Goal: Obtain resource: Download file/media

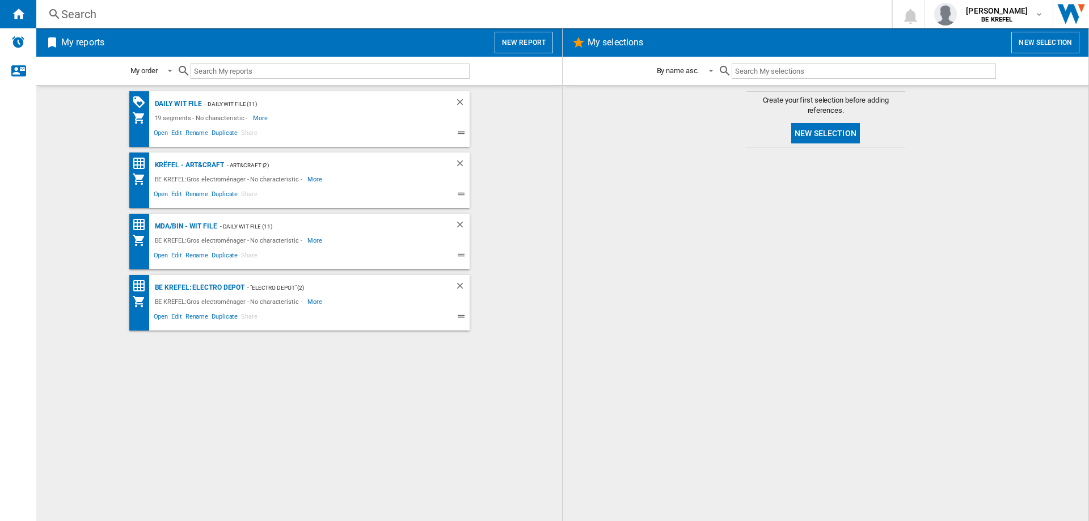
click at [105, 18] on div "Search" at bounding box center [461, 14] width 801 height 16
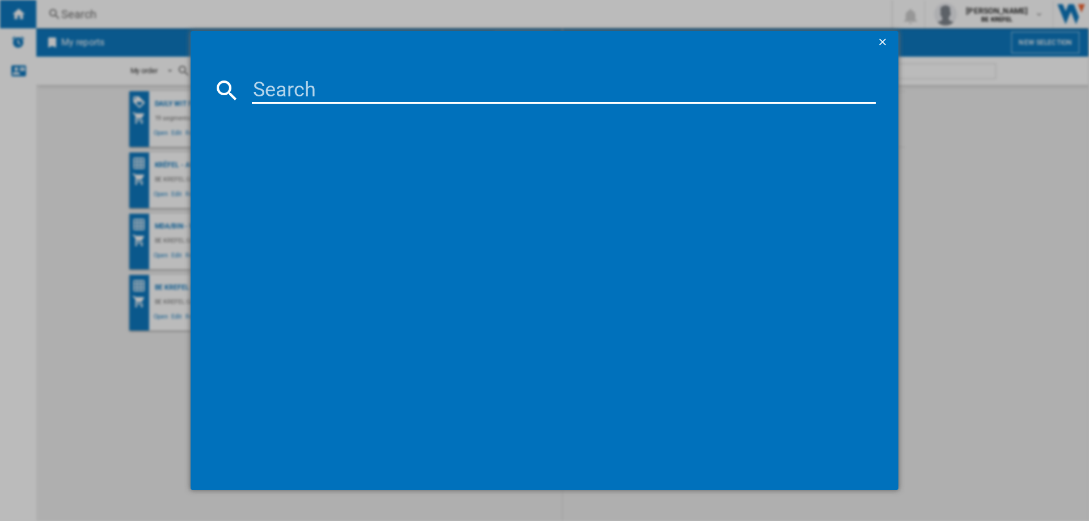
click at [286, 91] on input at bounding box center [564, 90] width 624 height 27
type input "21004978"
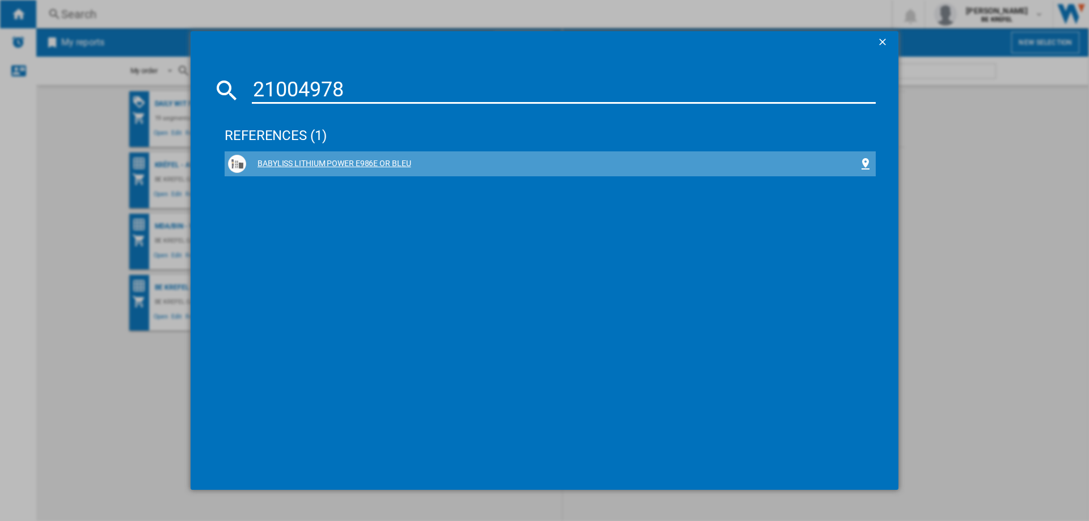
click at [324, 159] on div "BABYLISS LITHIUM POWER E986E OR BLEU" at bounding box center [552, 163] width 613 height 11
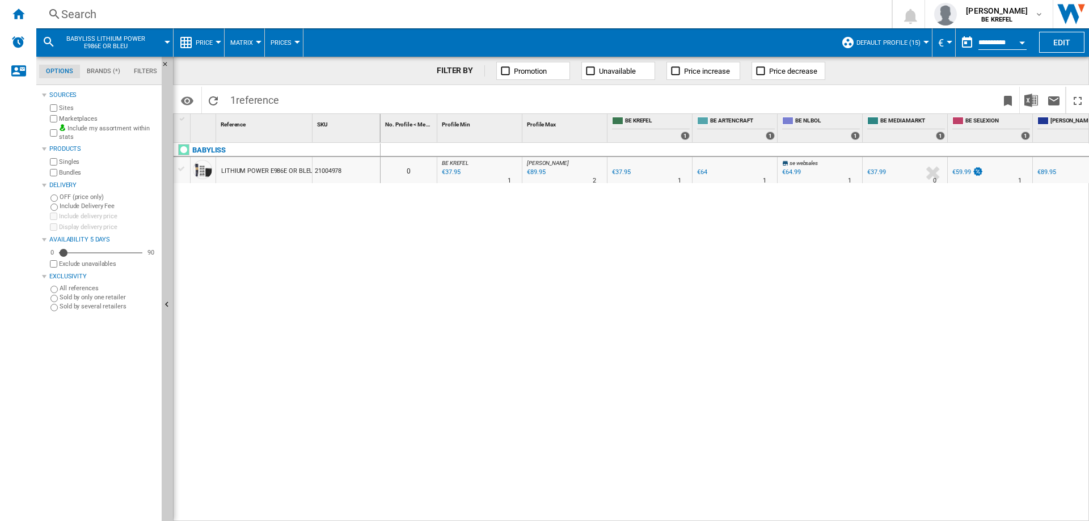
click at [878, 174] on div "€37.99" at bounding box center [876, 171] width 18 height 7
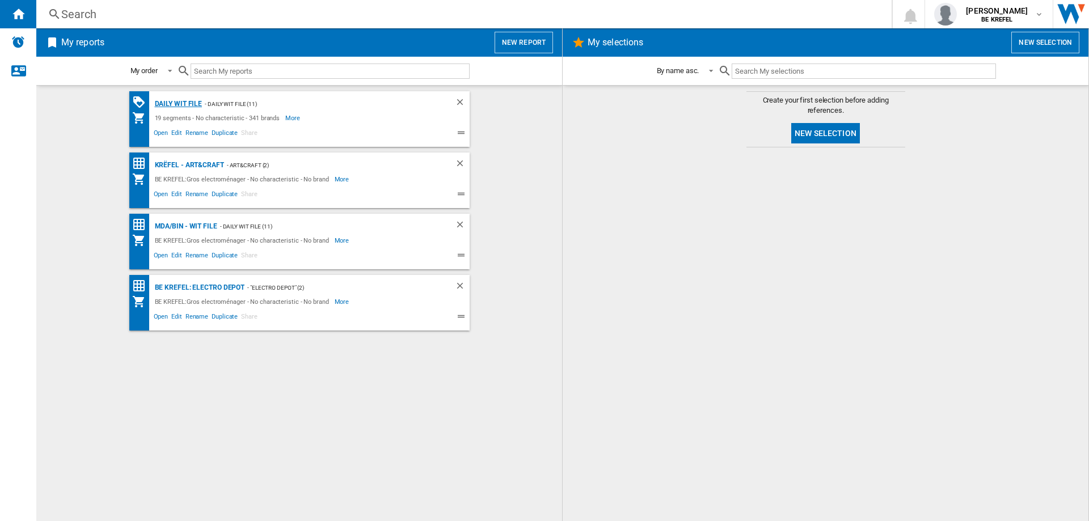
click at [186, 103] on div "Daily WIT file" at bounding box center [177, 104] width 50 height 14
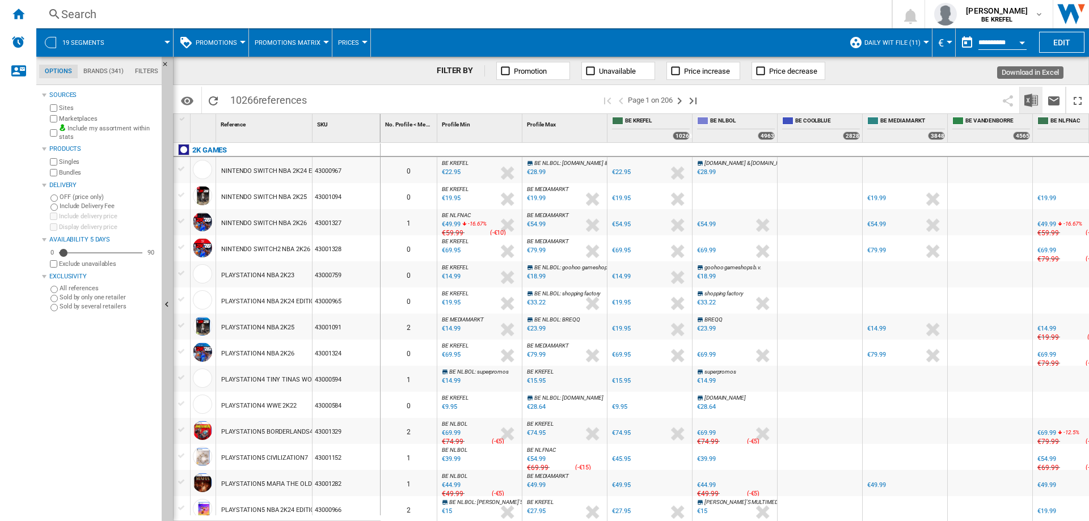
click at [1033, 100] on img "Download in Excel" at bounding box center [1031, 101] width 14 height 14
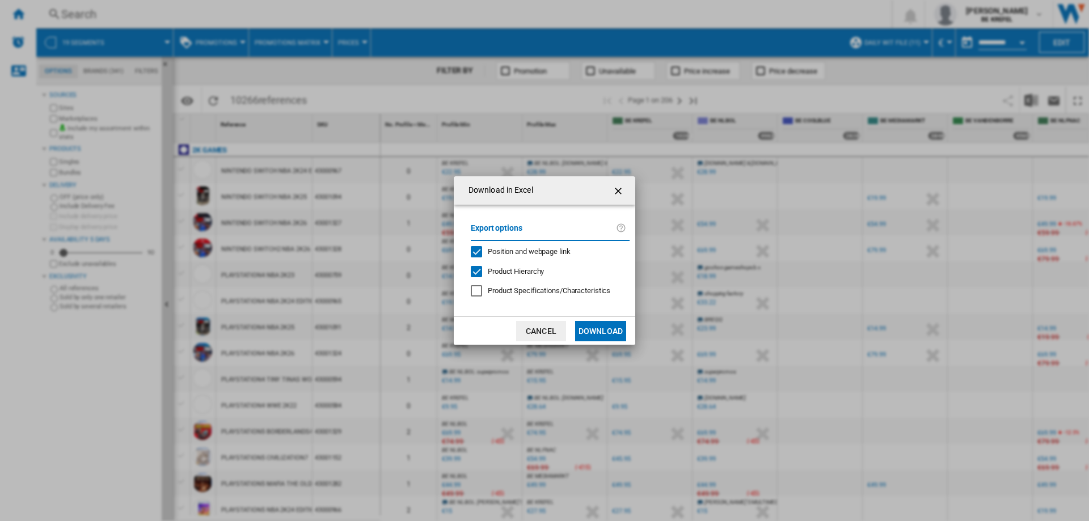
click at [606, 331] on button "Download" at bounding box center [600, 331] width 51 height 20
